Goal: Navigation & Orientation: Find specific page/section

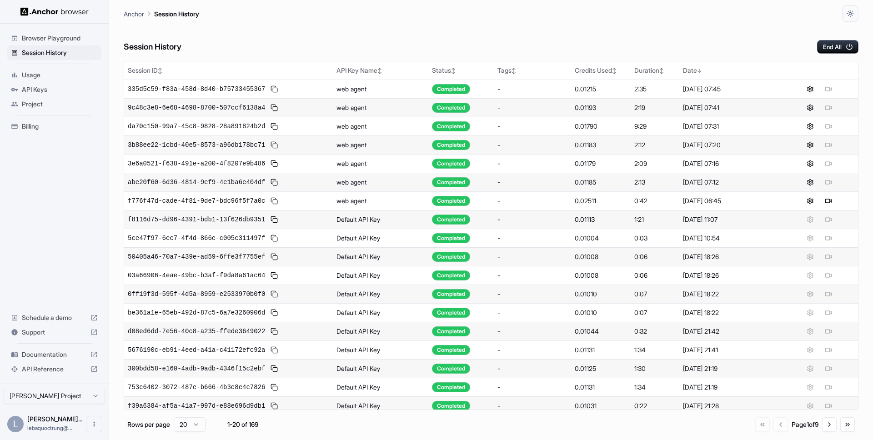
click at [497, 31] on div "Session History End All" at bounding box center [491, 38] width 734 height 32
click at [436, 31] on div "Session History End All" at bounding box center [491, 38] width 734 height 32
